Goal: Navigation & Orientation: Find specific page/section

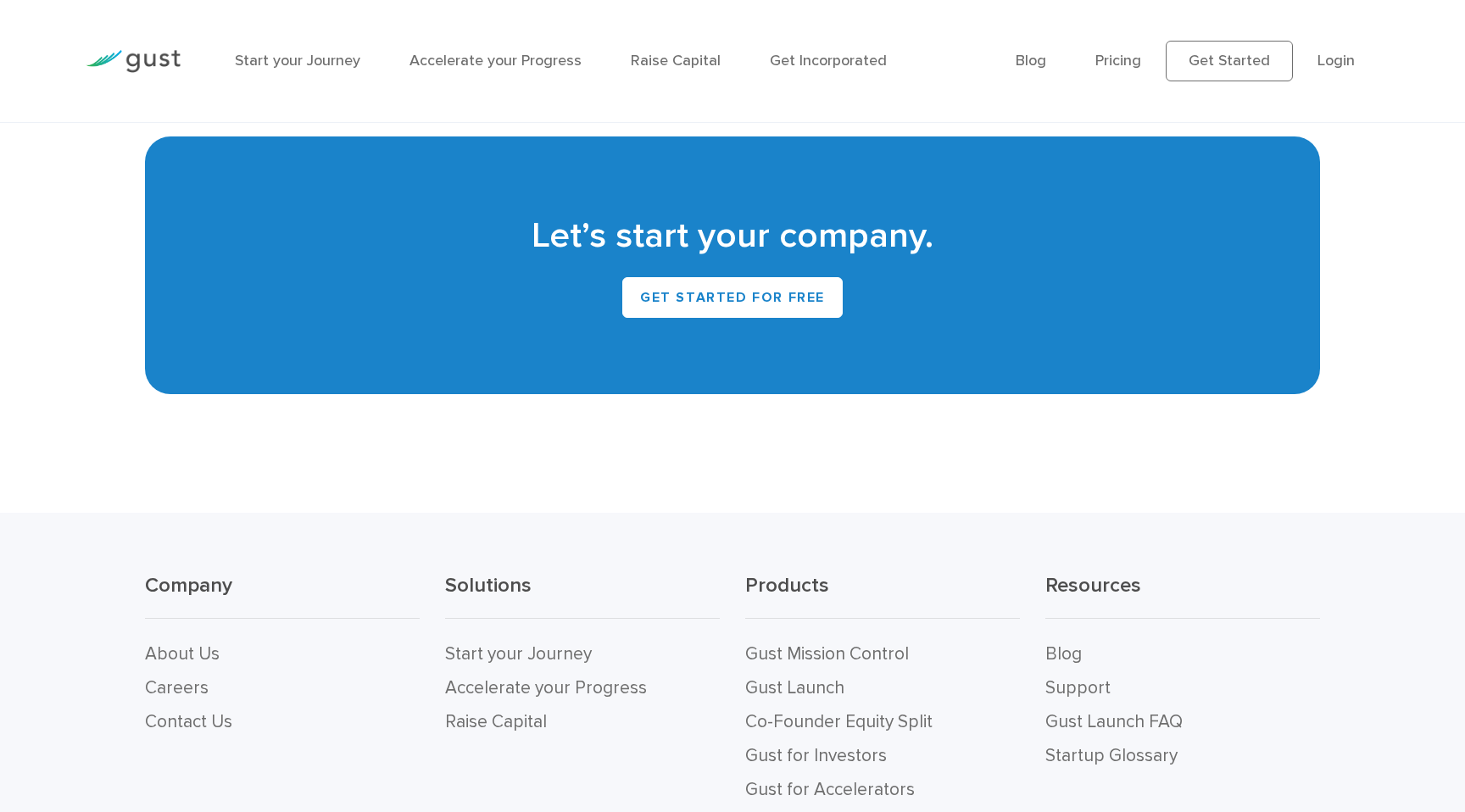
scroll to position [7681, 0]
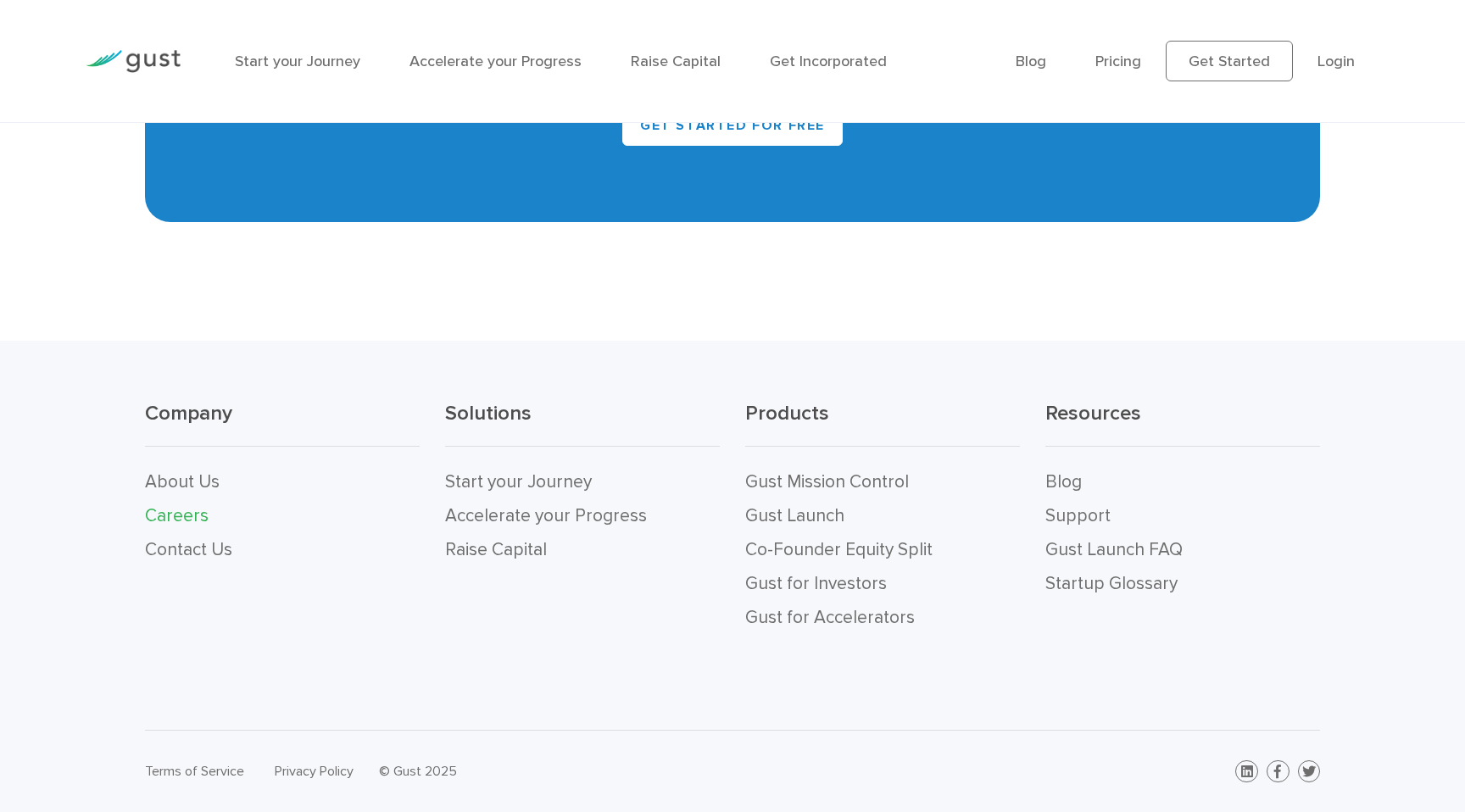
click at [188, 514] on link "Careers" at bounding box center [176, 515] width 63 height 21
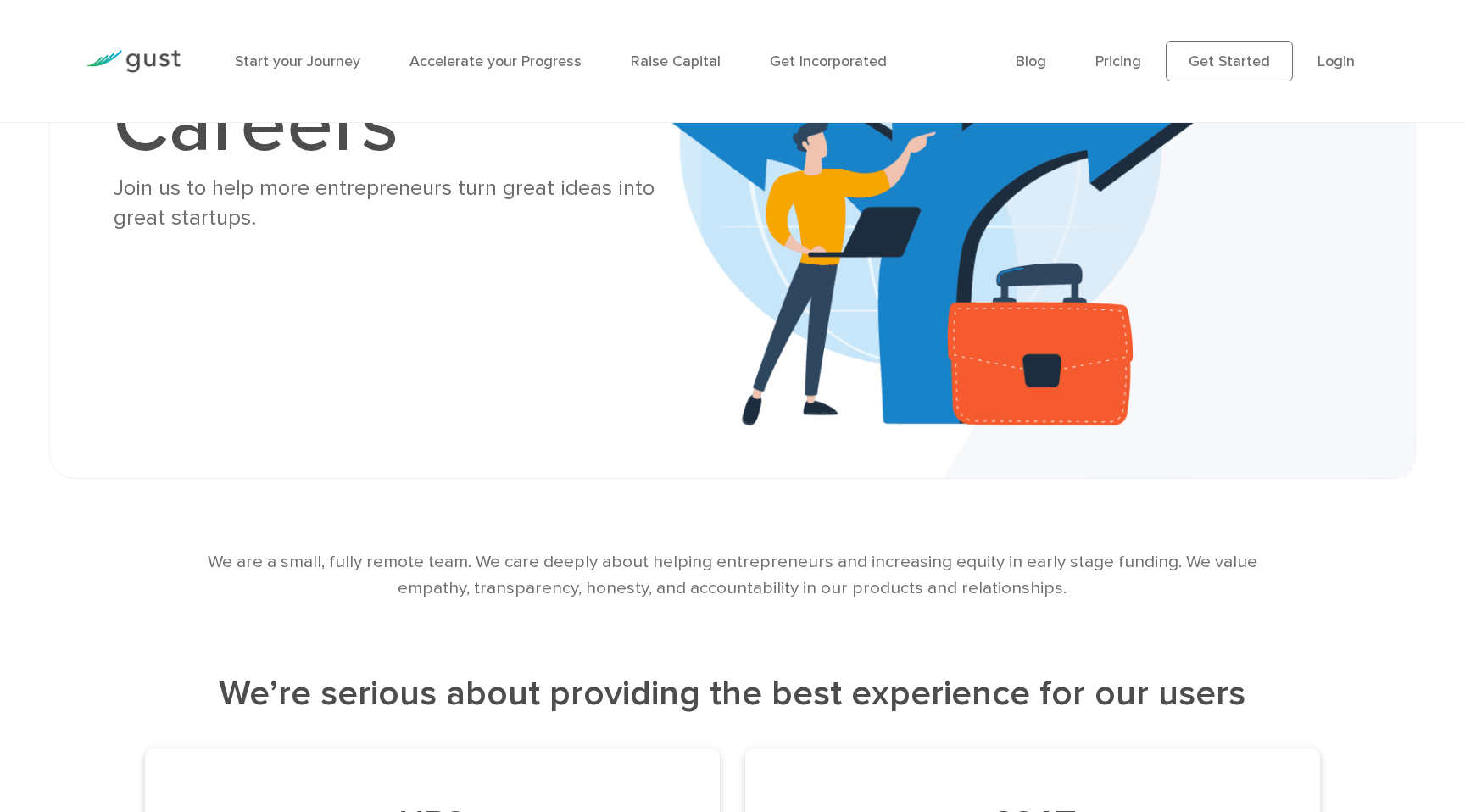
scroll to position [281, 0]
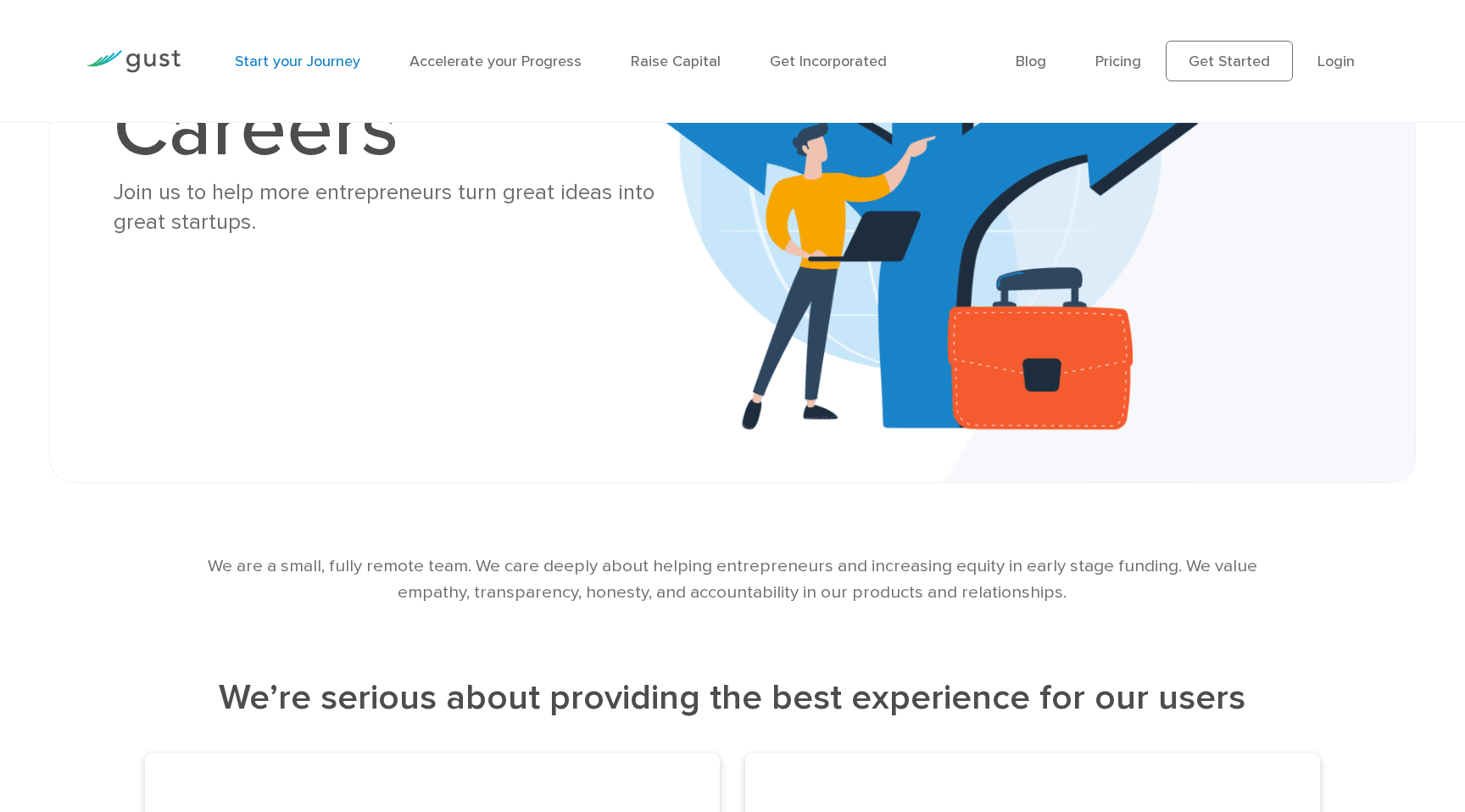
click at [300, 62] on link "Start your Journey" at bounding box center [297, 61] width 126 height 17
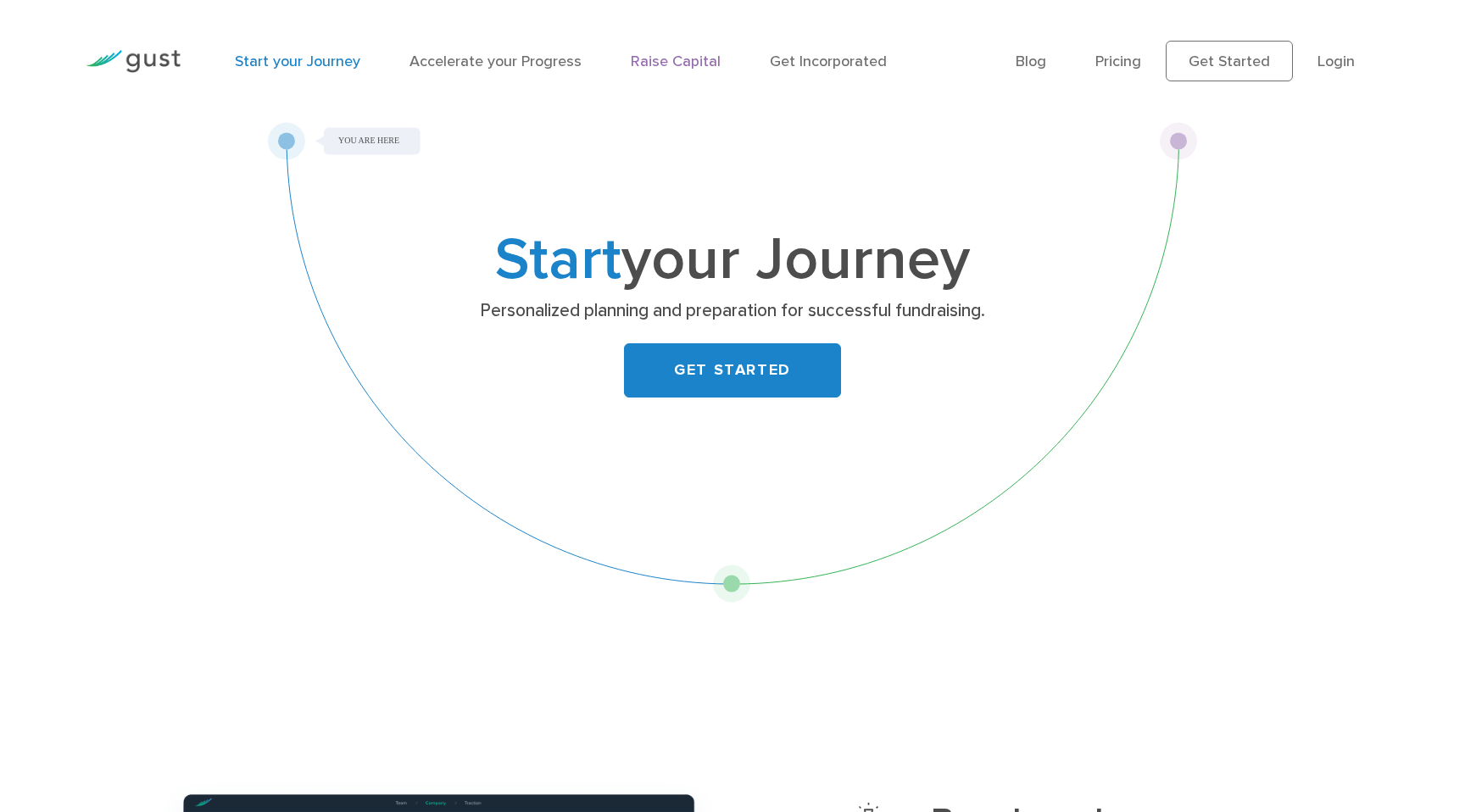
click at [672, 61] on link "Raise Capital" at bounding box center [676, 61] width 90 height 17
